Goal: Find specific page/section: Find specific page/section

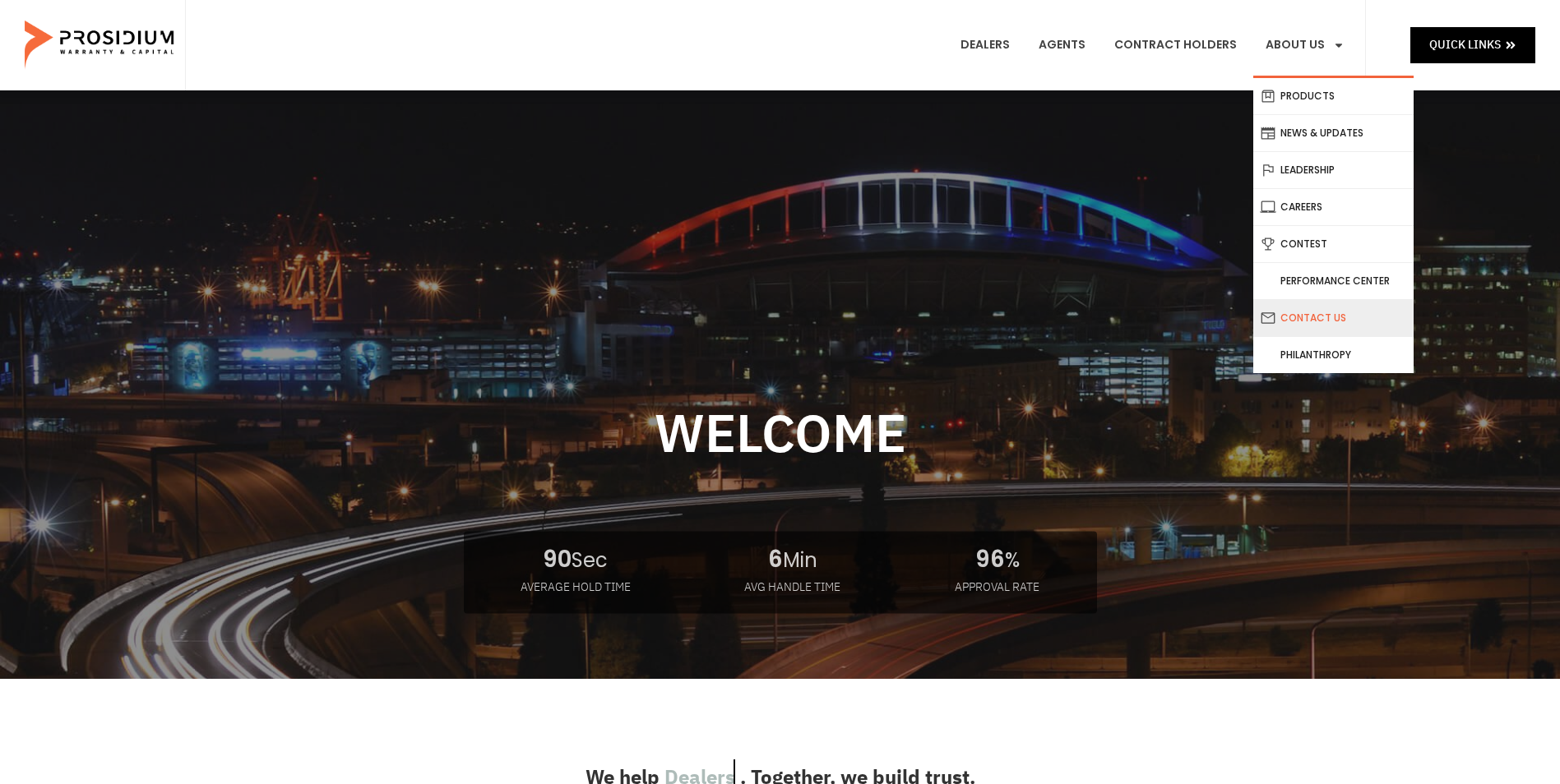
click at [1332, 320] on link "Contact Us" at bounding box center [1333, 318] width 160 height 36
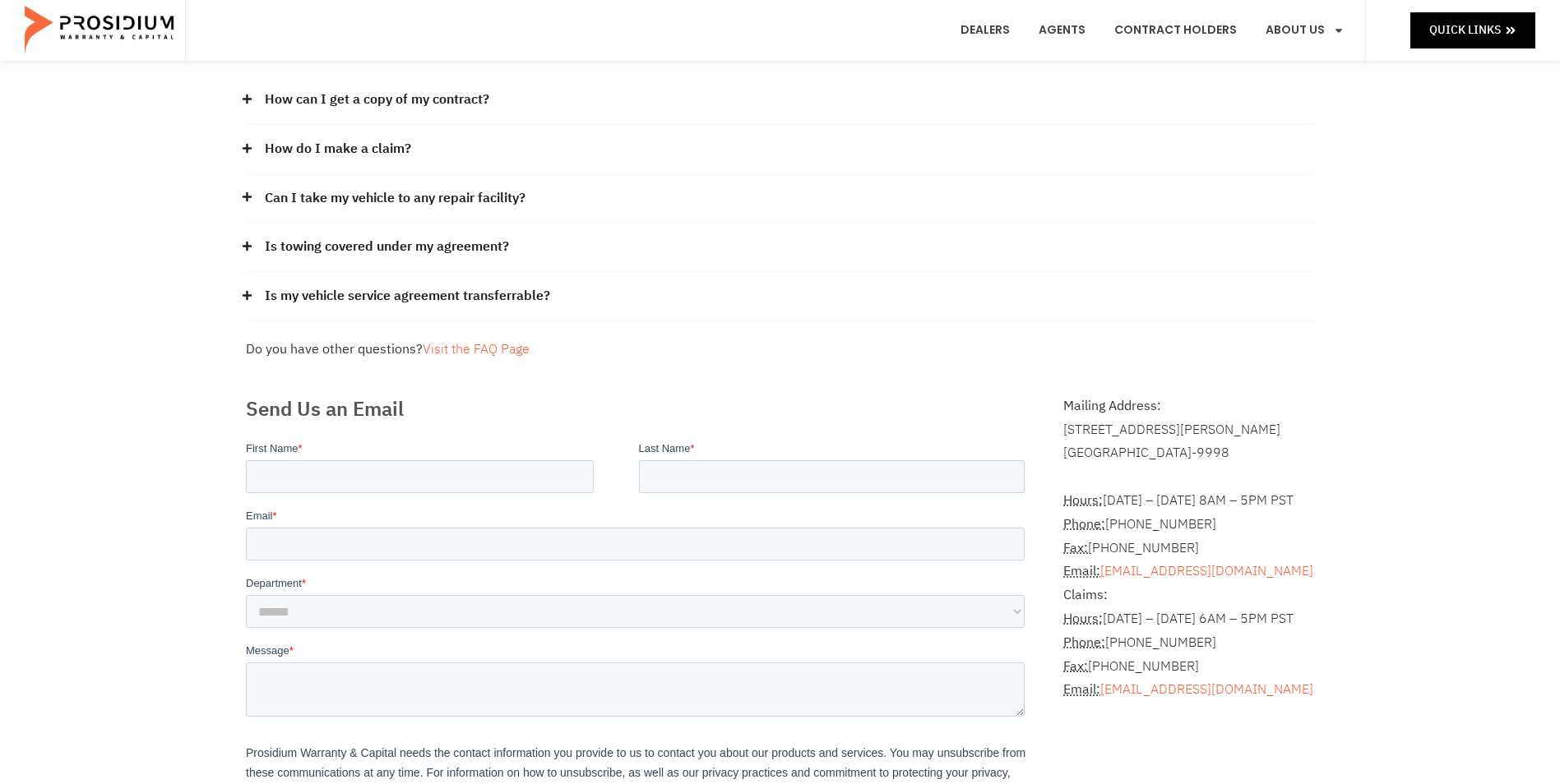
scroll to position [164, 0]
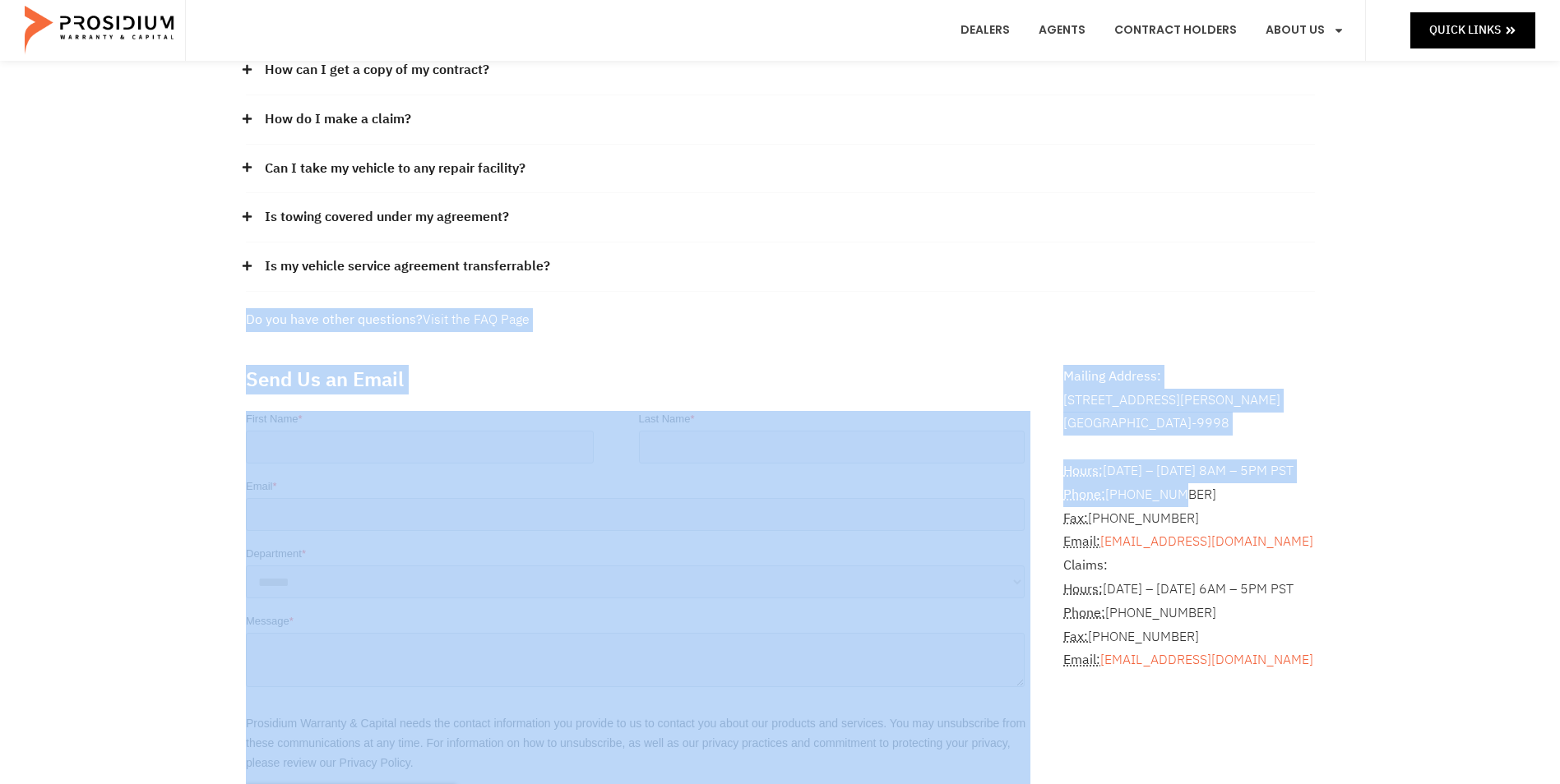
drag, startPoint x: 997, startPoint y: 286, endPoint x: 1149, endPoint y: 452, distance: 225.1
click at [1149, 452] on div "Frequently Asked Questions How can I get a copy of my contract? Please contact …" at bounding box center [780, 461] width 1086 height 1070
drag, startPoint x: 1149, startPoint y: 452, endPoint x: 1065, endPoint y: 321, distance: 155.6
click at [1069, 325] on div "Do you have other questions? Visit the FAQ Page" at bounding box center [780, 320] width 1069 height 24
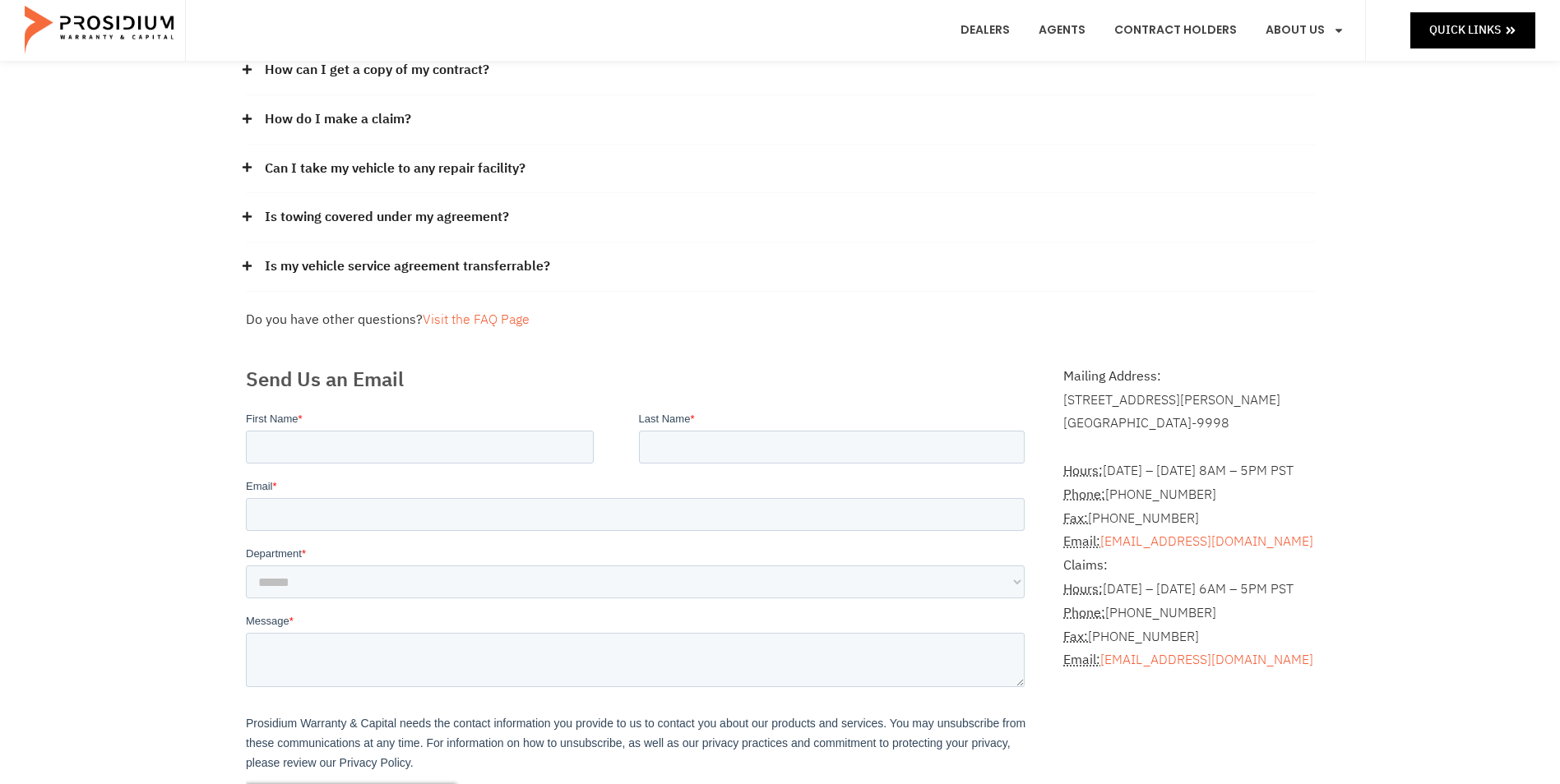
scroll to position [247, 0]
